Goal: Find specific page/section: Find specific page/section

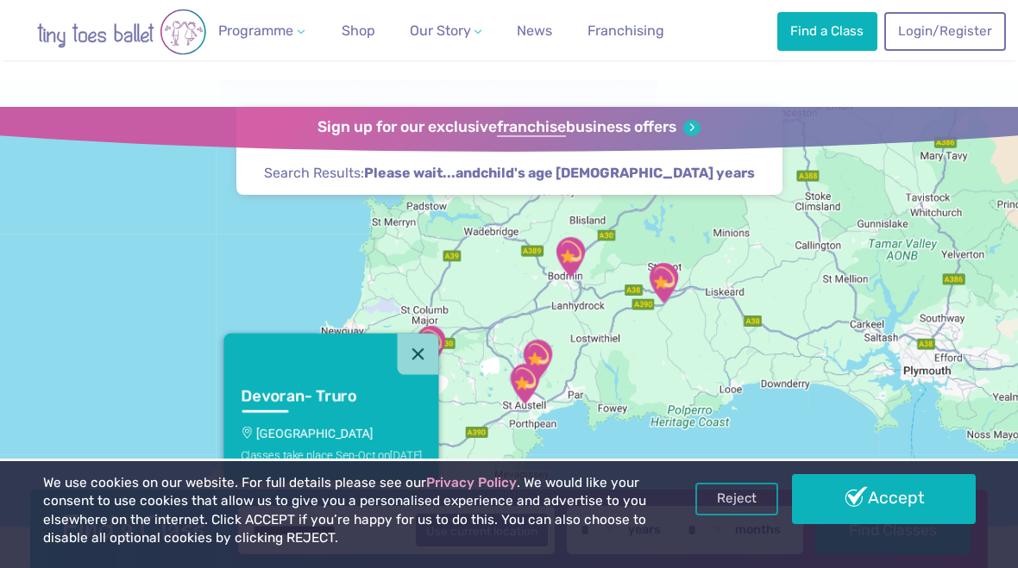
scroll to position [2225, 0]
